Goal: Transaction & Acquisition: Purchase product/service

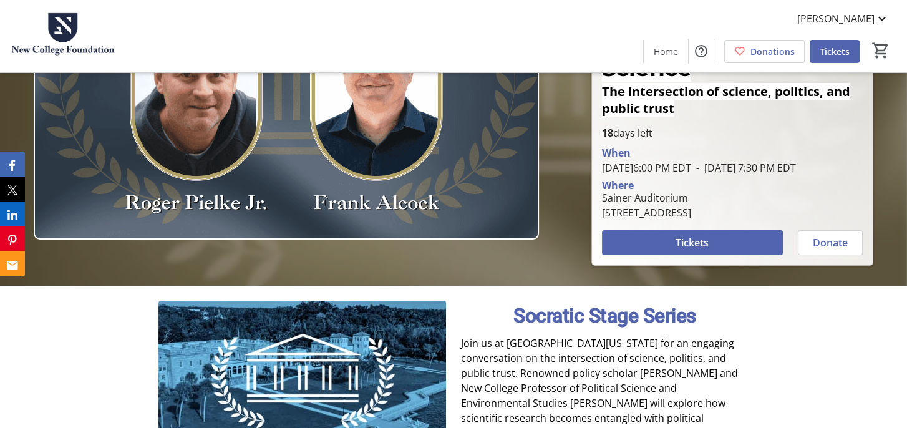
scroll to position [125, 0]
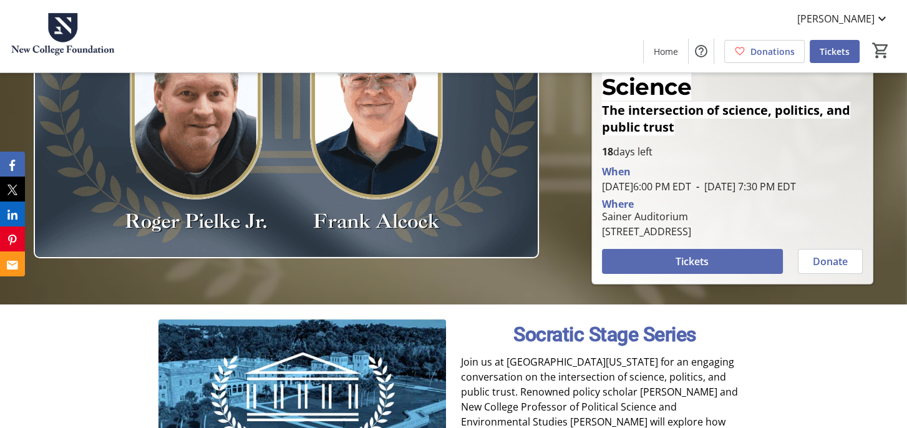
click at [693, 254] on span "Tickets" at bounding box center [691, 261] width 33 height 15
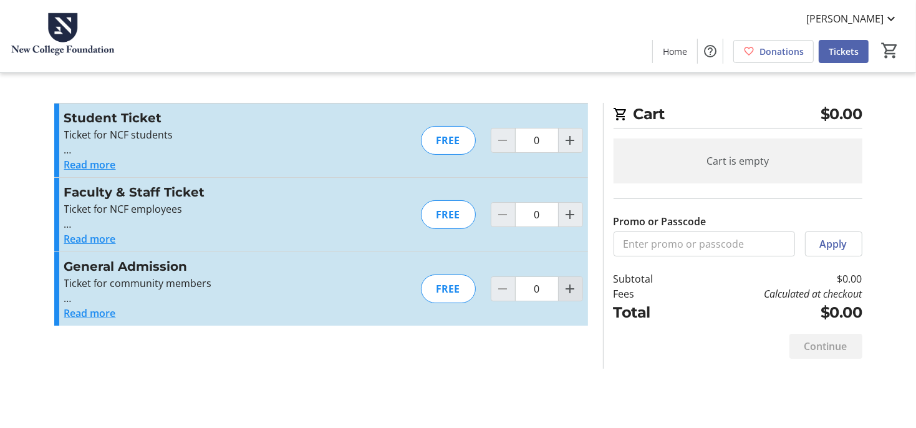
click at [567, 286] on mat-icon "Increment by one" at bounding box center [570, 288] width 15 height 15
type input "1"
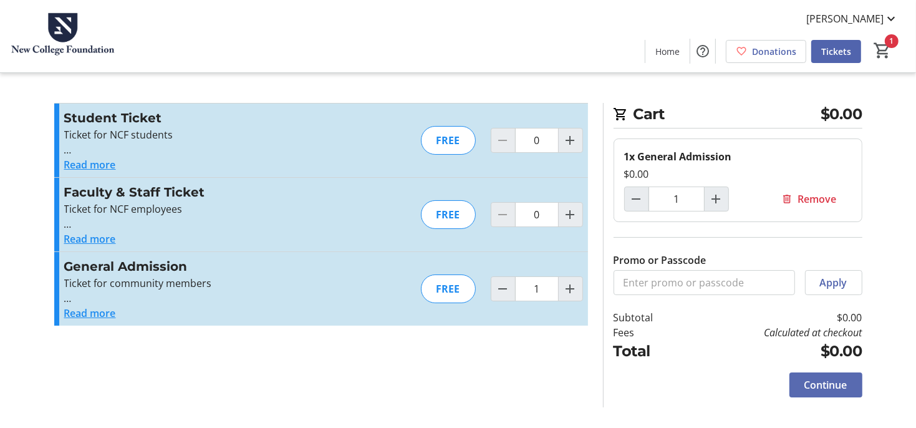
click at [813, 381] on span "Continue" at bounding box center [826, 384] width 43 height 15
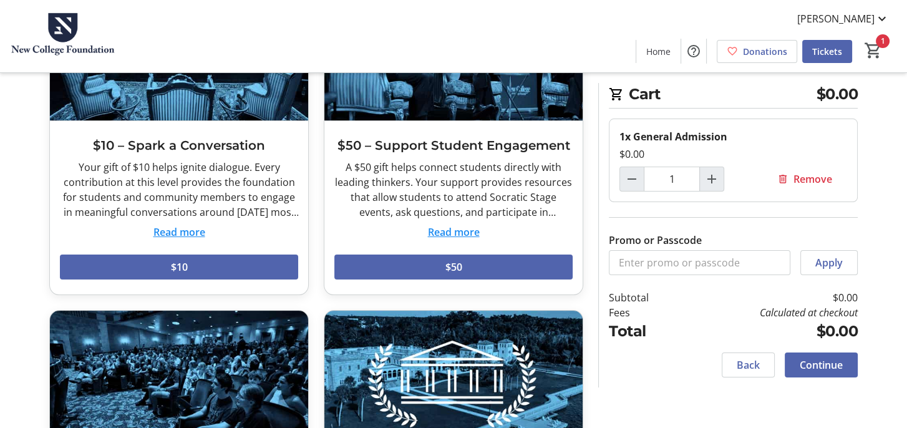
scroll to position [187, 0]
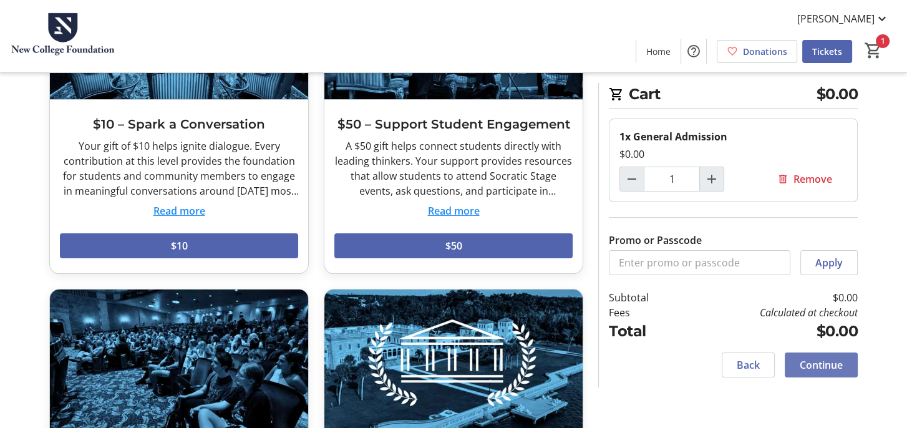
click at [806, 360] on span "Continue" at bounding box center [821, 364] width 43 height 15
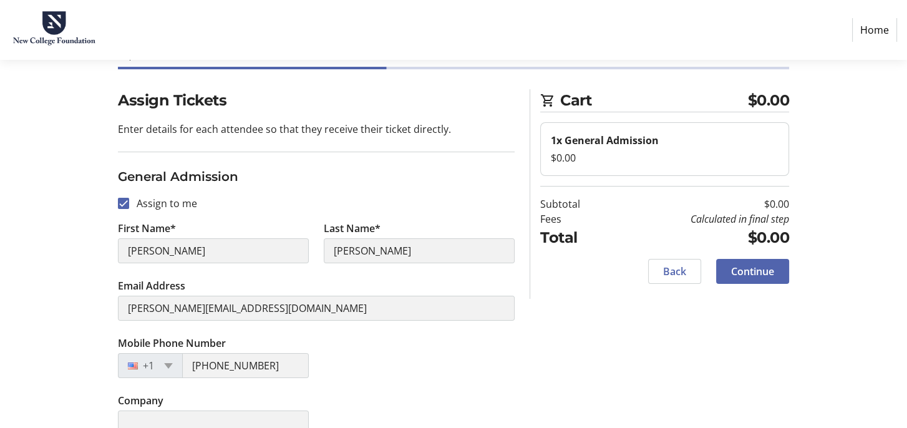
scroll to position [60, 0]
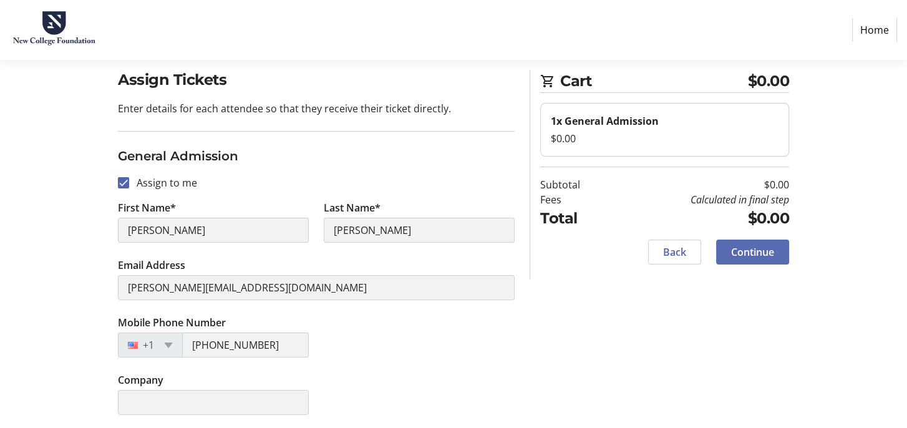
click at [760, 253] on span "Continue" at bounding box center [752, 251] width 43 height 15
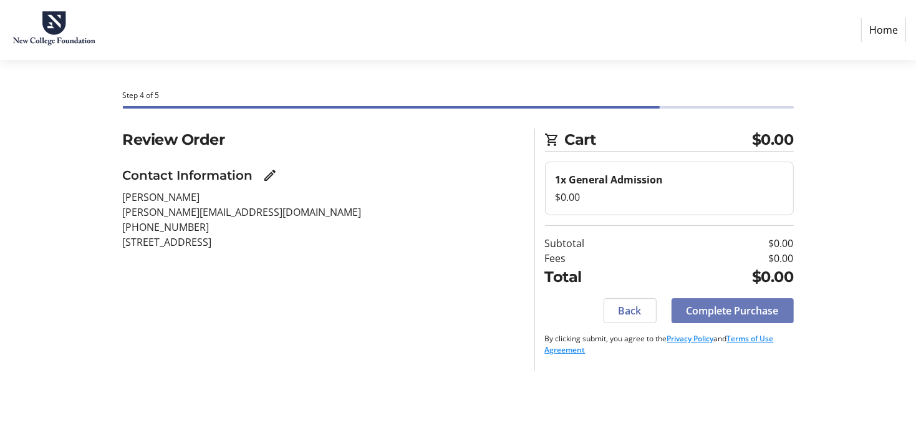
click at [704, 307] on span "Complete Purchase" at bounding box center [733, 310] width 92 height 15
